Goal: Transaction & Acquisition: Purchase product/service

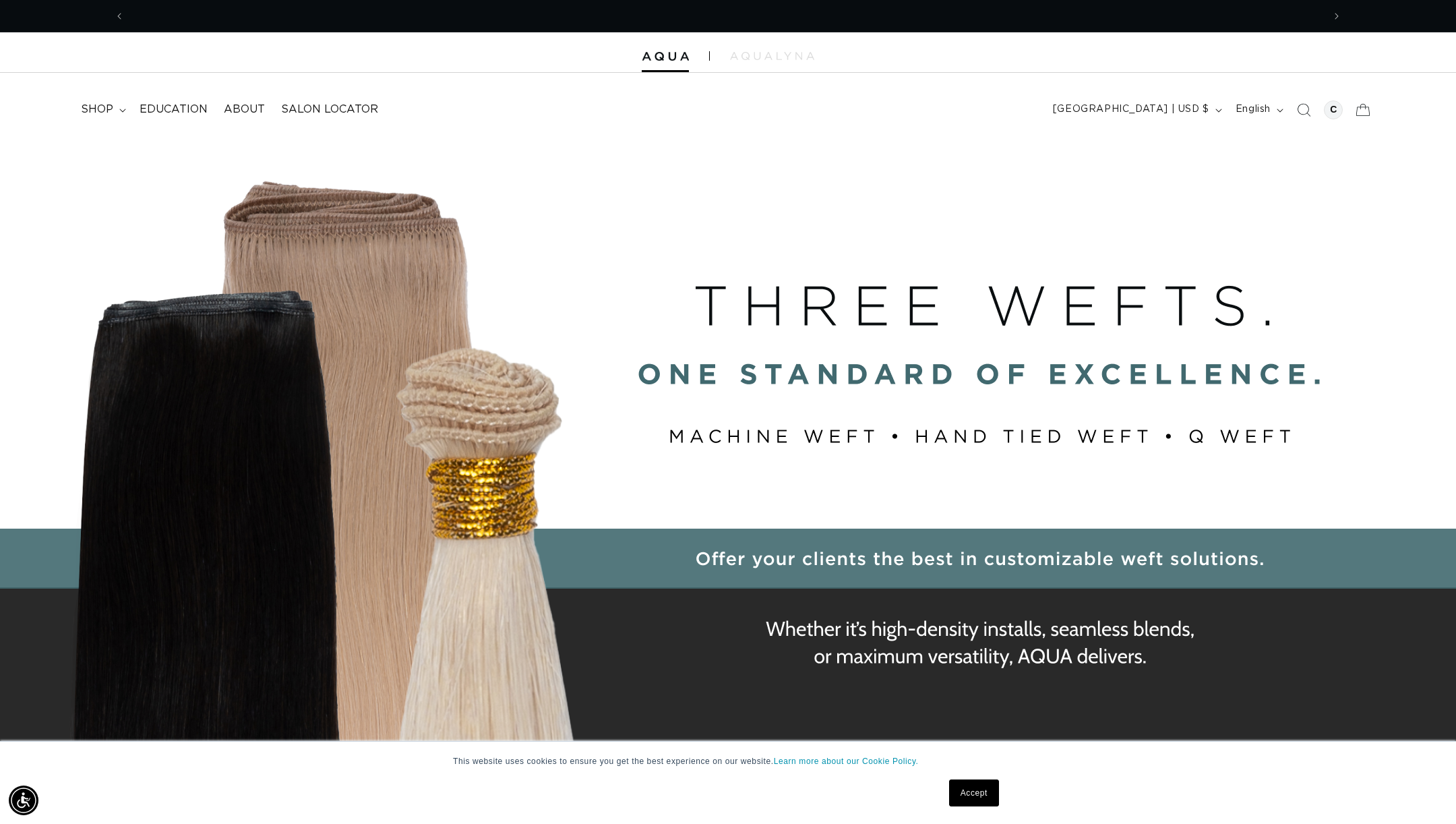
scroll to position [0, 2397]
click at [108, 107] on span "shop" at bounding box center [97, 109] width 32 height 14
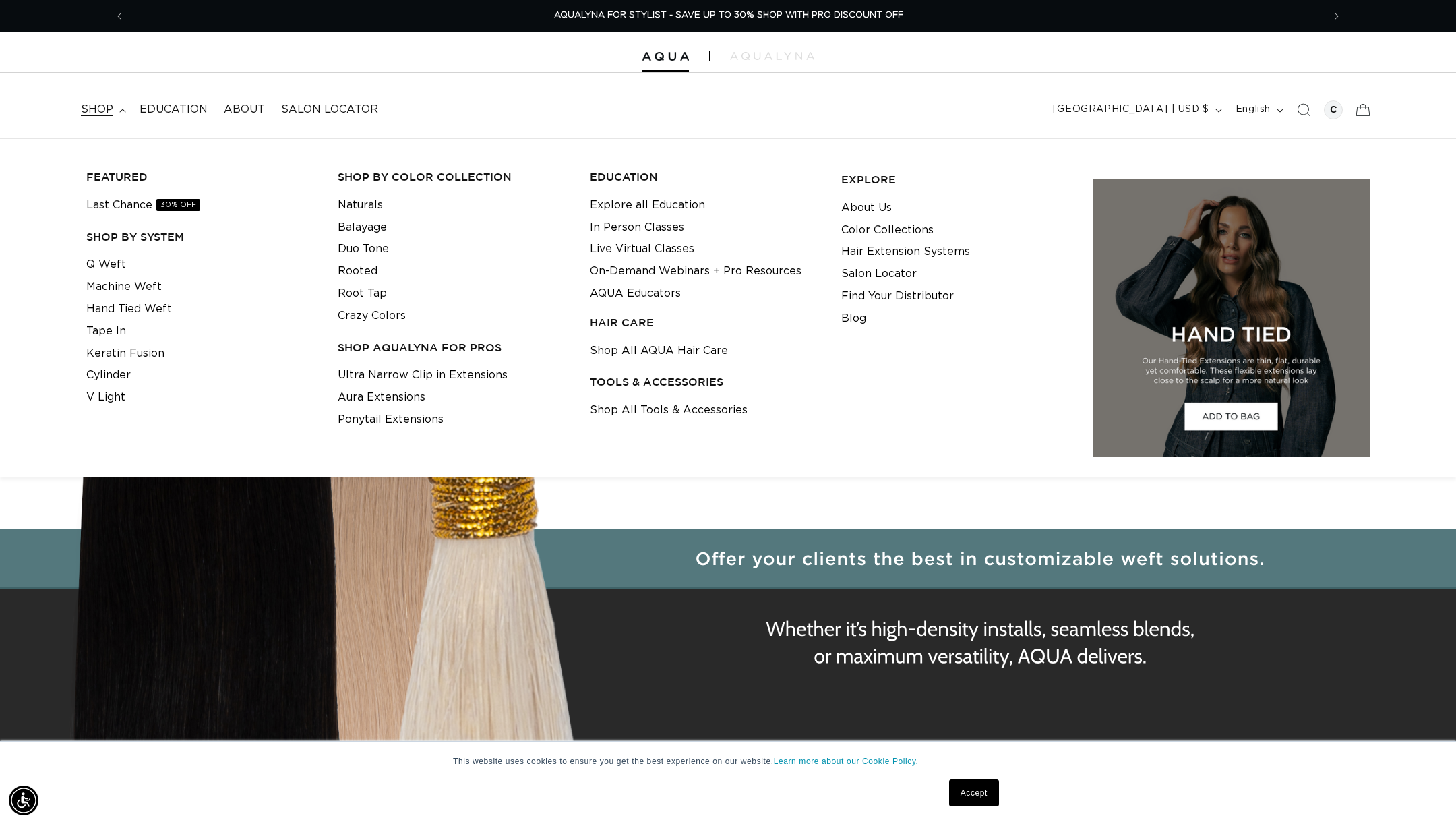
scroll to position [0, 0]
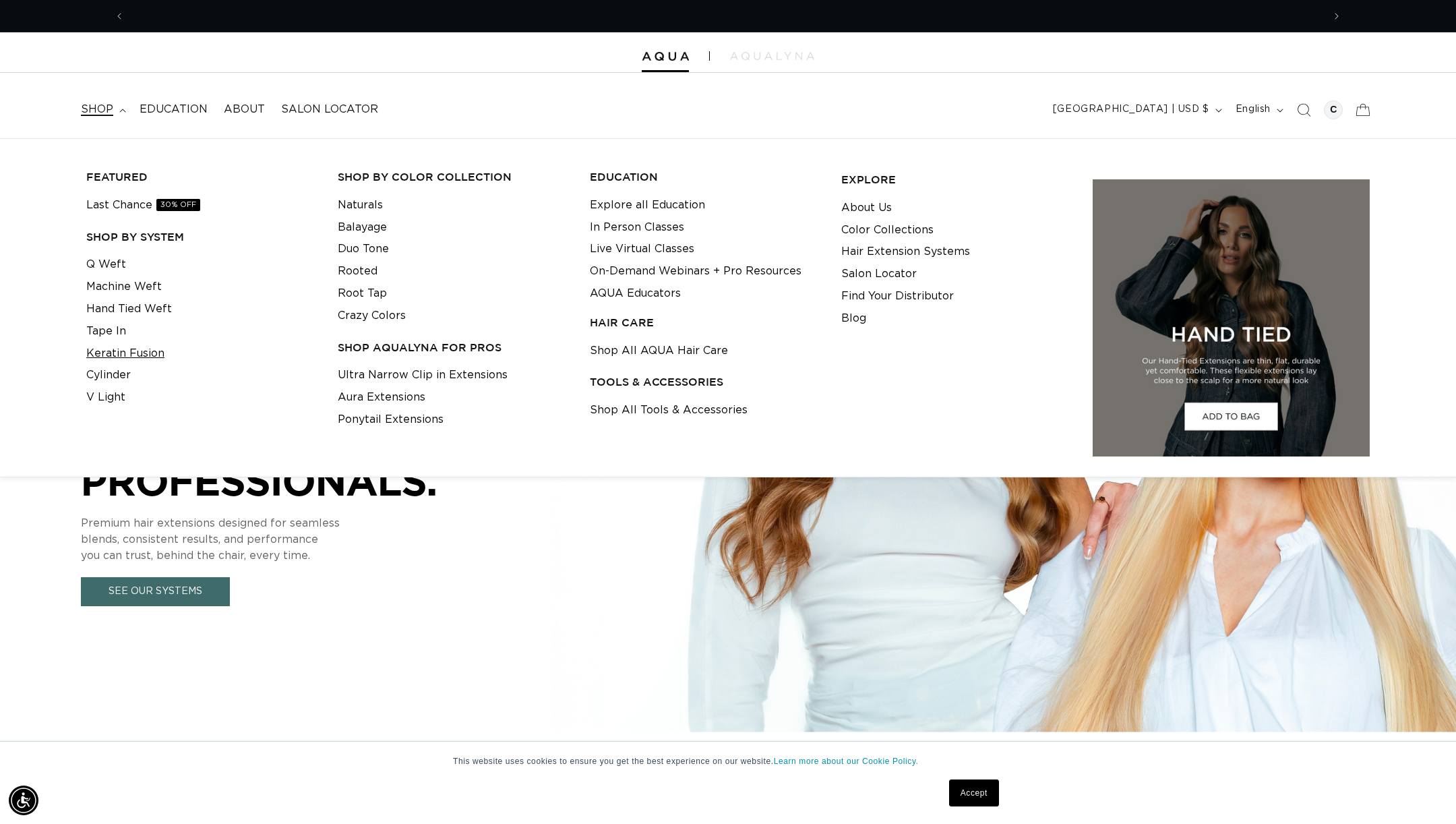
click at [131, 354] on link "Keratin Fusion" at bounding box center [126, 354] width 78 height 22
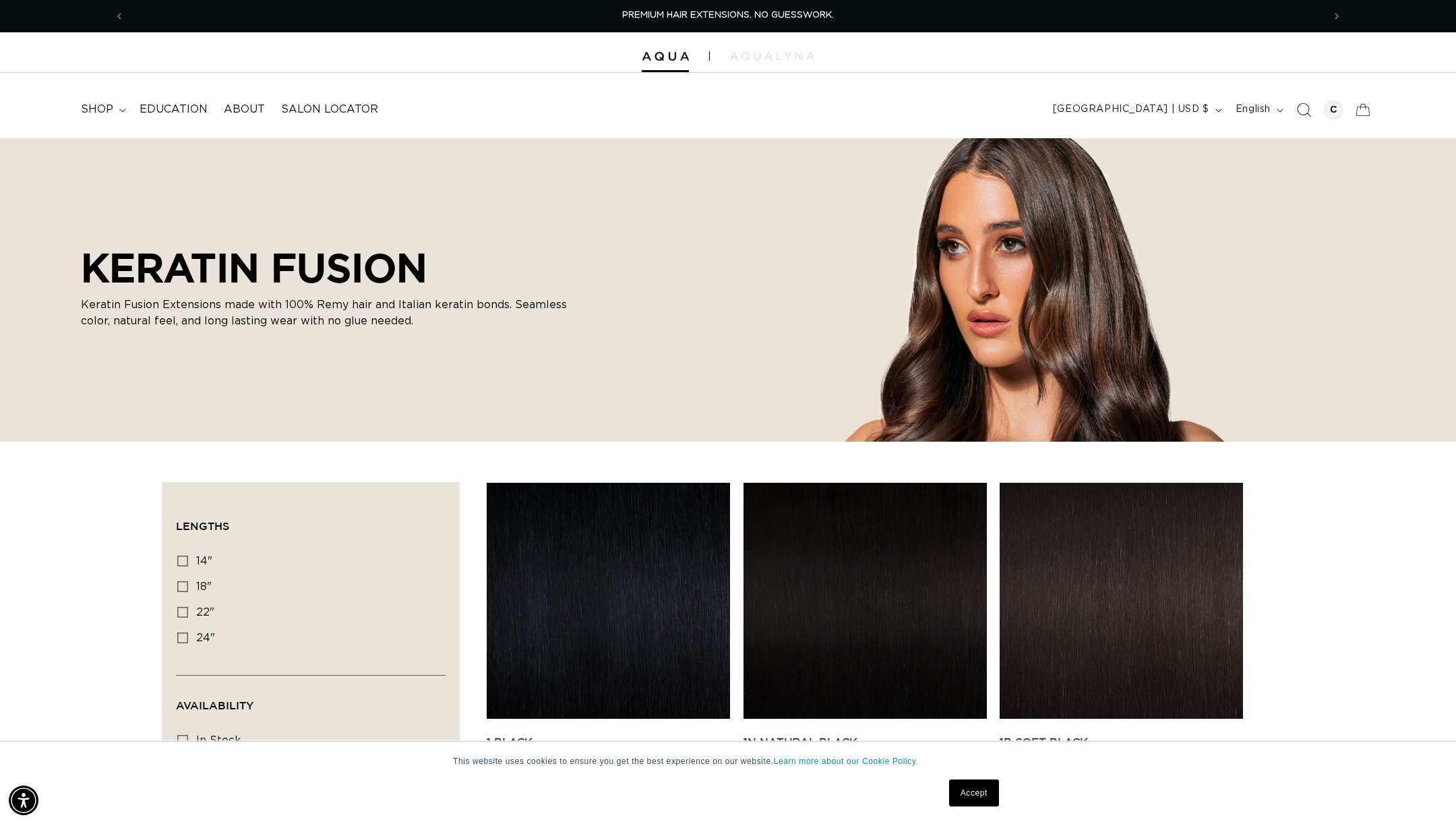
click at [1304, 114] on icon "Search" at bounding box center [1305, 110] width 14 height 14
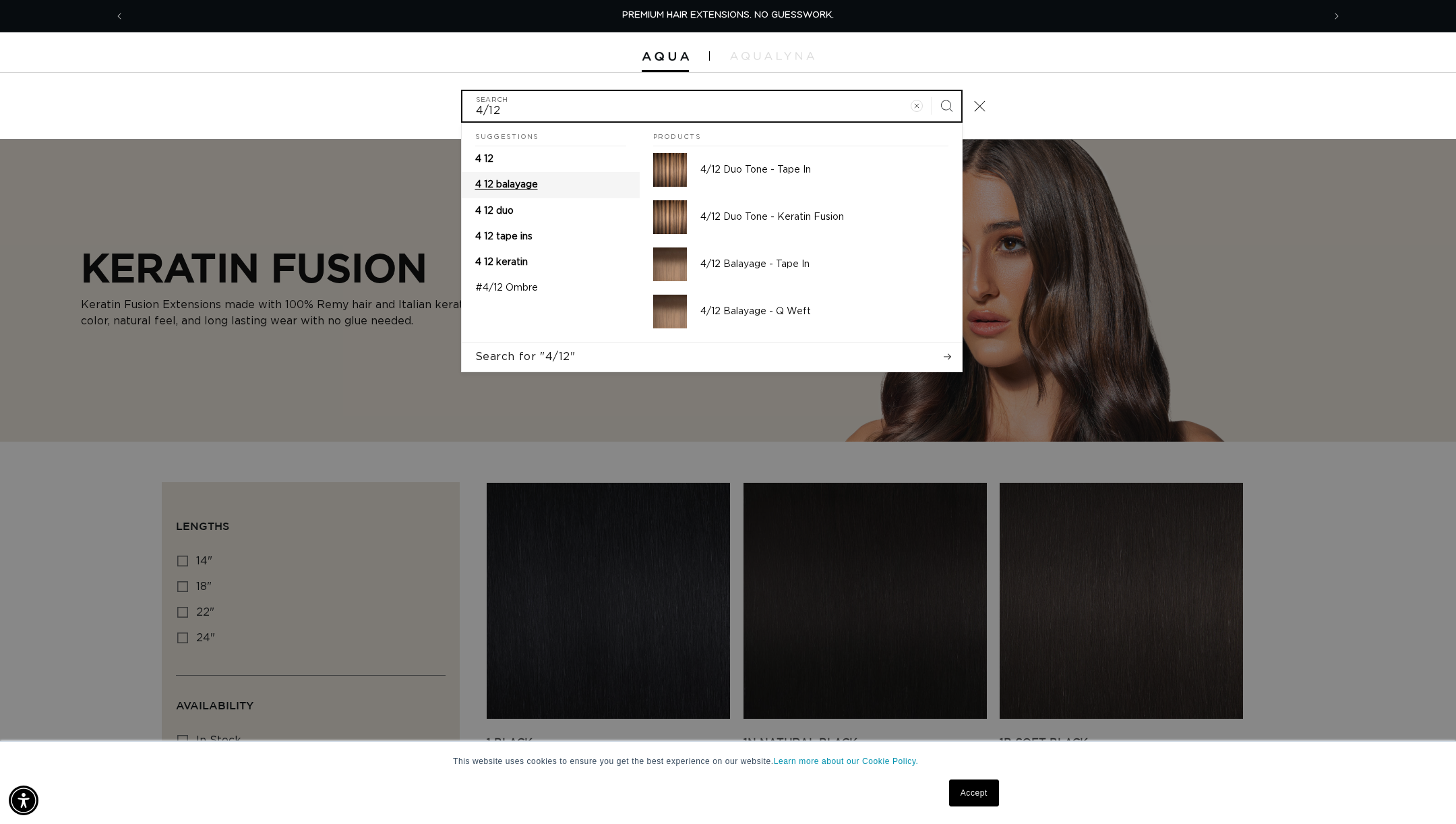
type input "4/12"
click at [496, 184] on span "4 12 balayage" at bounding box center [507, 184] width 63 height 9
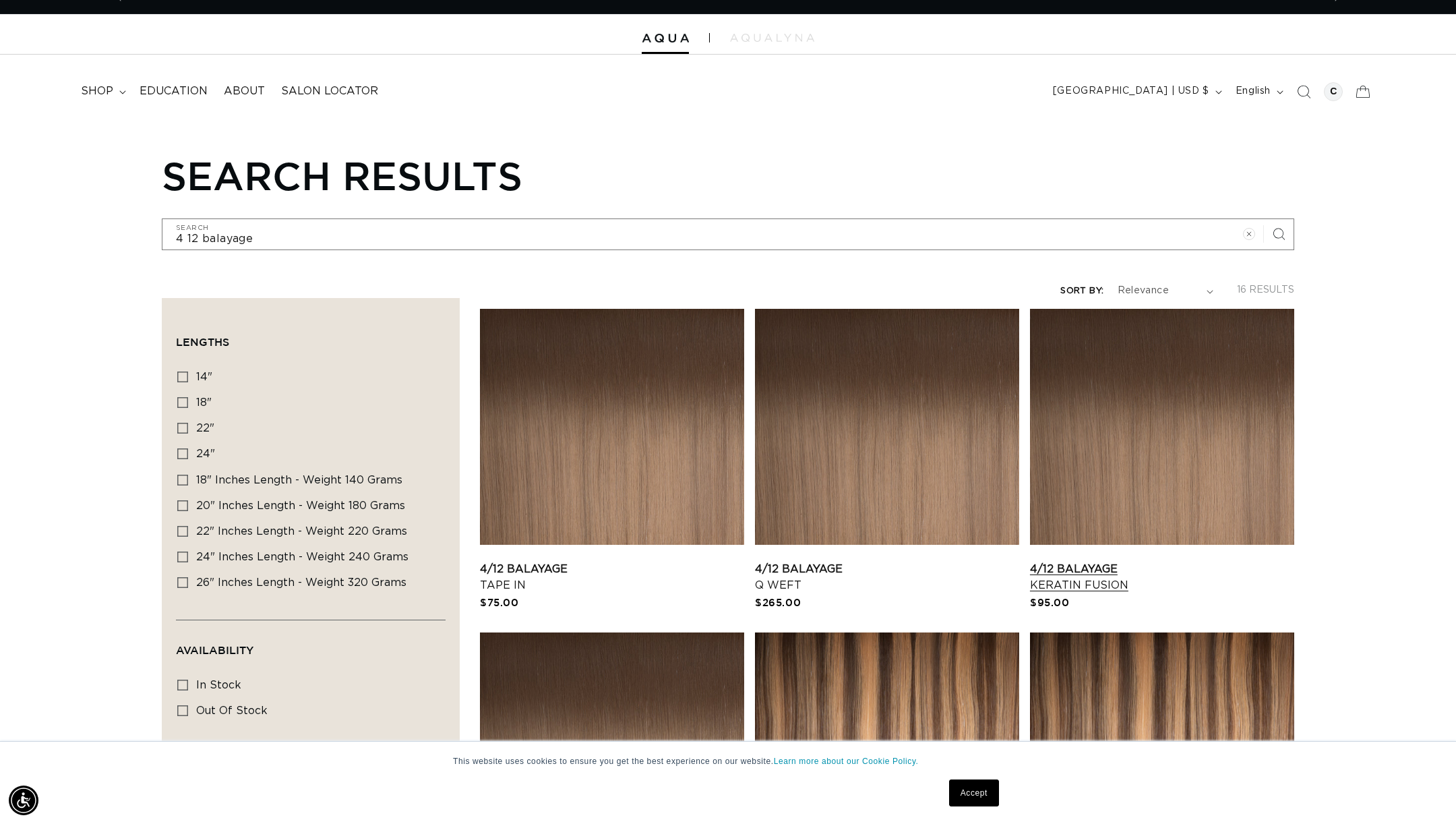
scroll to position [0, 2397]
click at [1120, 561] on link "4/12 Balayage Keratin Fusion" at bounding box center [1163, 577] width 265 height 32
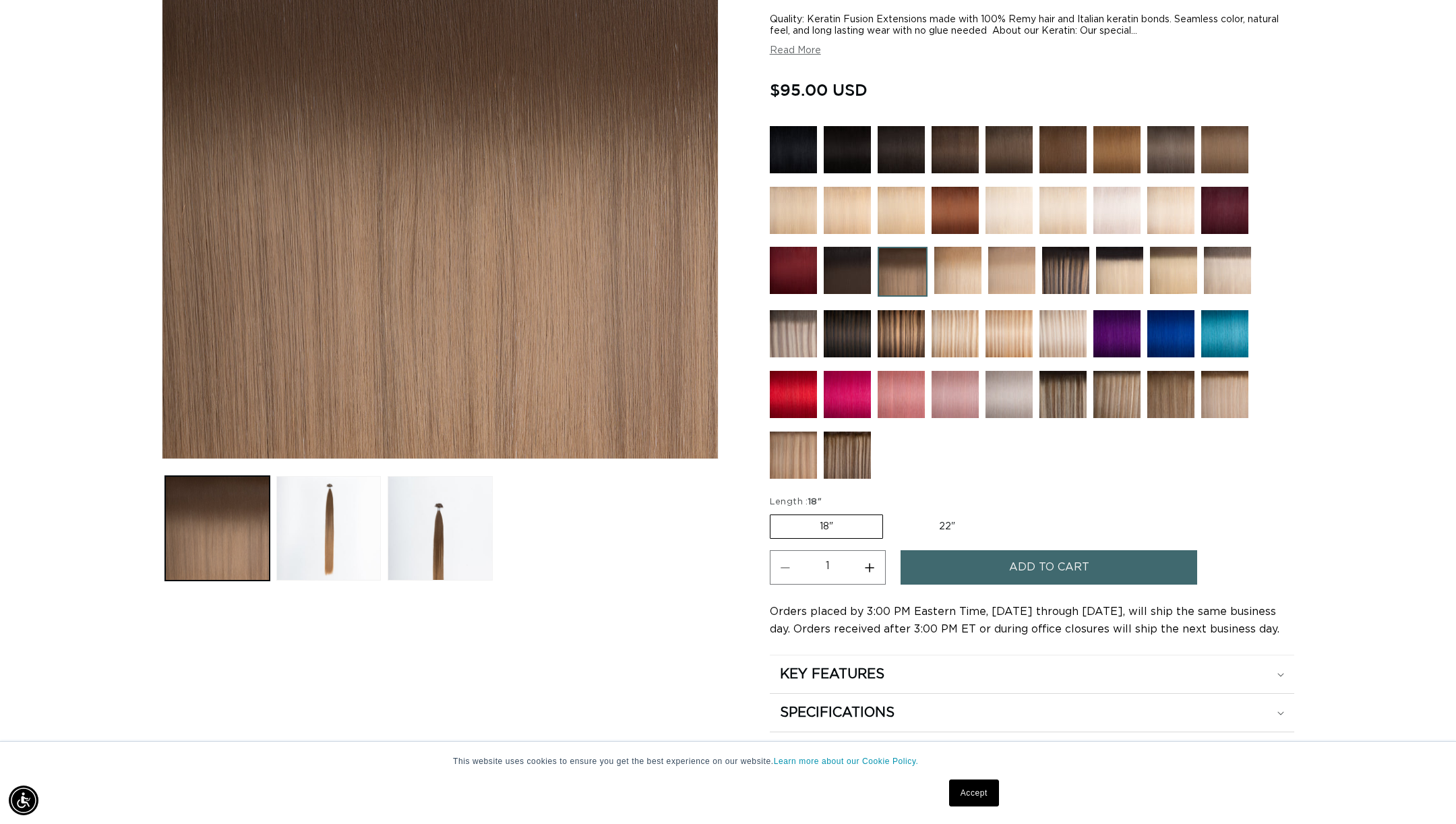
scroll to position [0, 2397]
click at [950, 526] on label "22" Variant sold out or unavailable" at bounding box center [947, 526] width 114 height 23
click at [890, 512] on input "22" Variant sold out or unavailable" at bounding box center [890, 511] width 1 height 1
radio input "true"
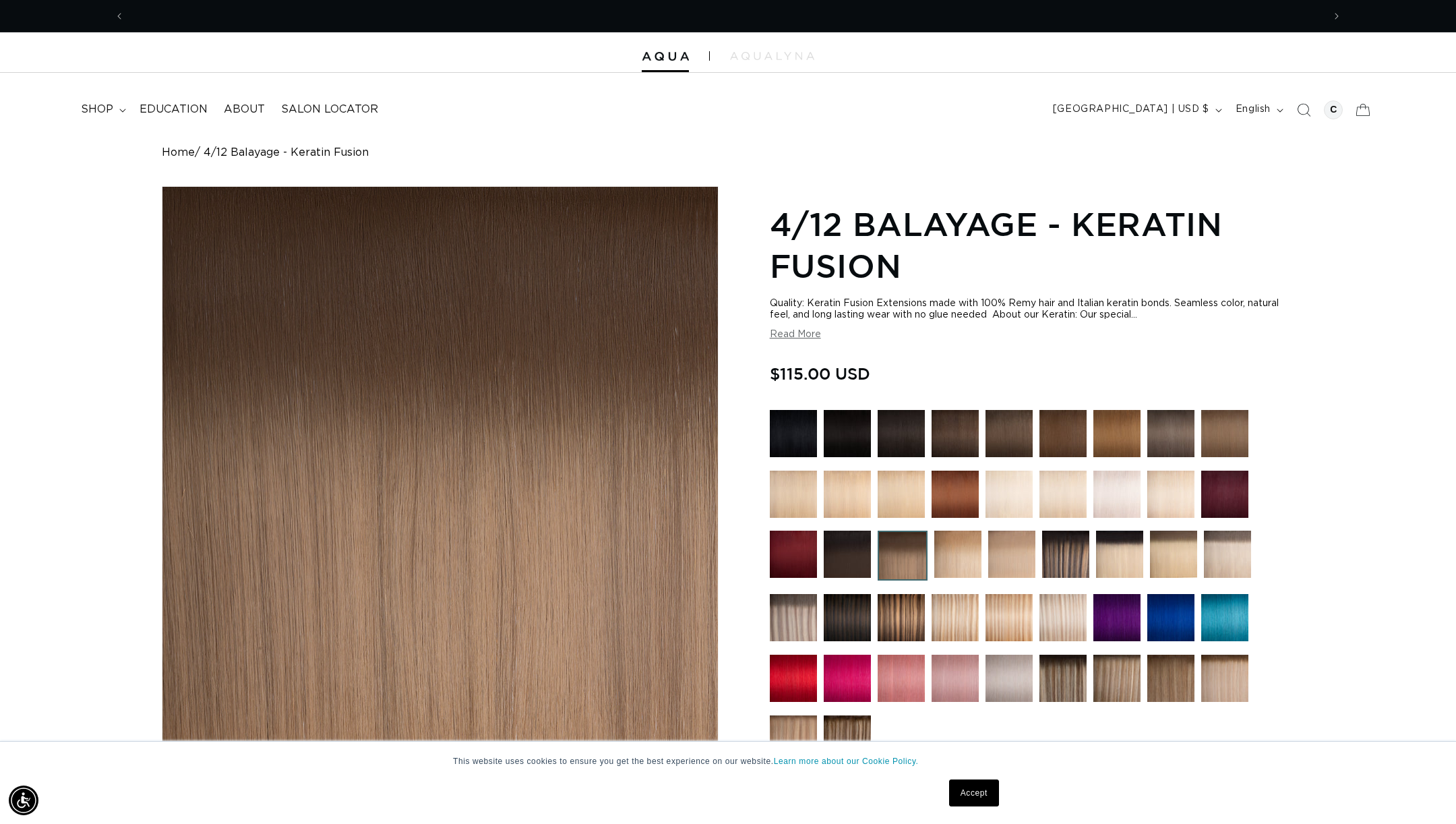
scroll to position [0, 1198]
